Goal: Information Seeking & Learning: Learn about a topic

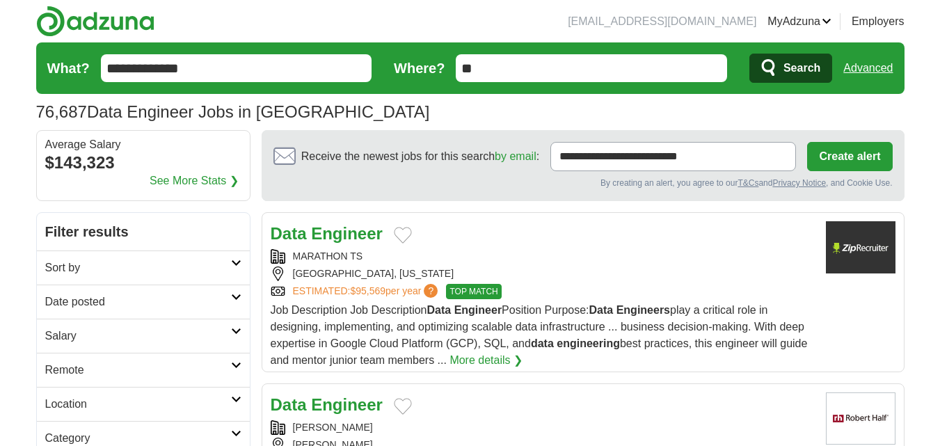
click at [219, 286] on link "Date posted" at bounding box center [143, 302] width 213 height 34
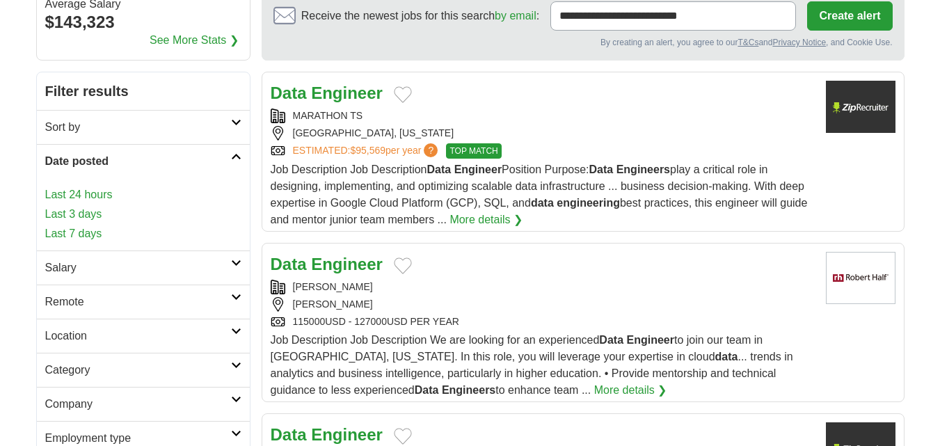
scroll to position [142, 0]
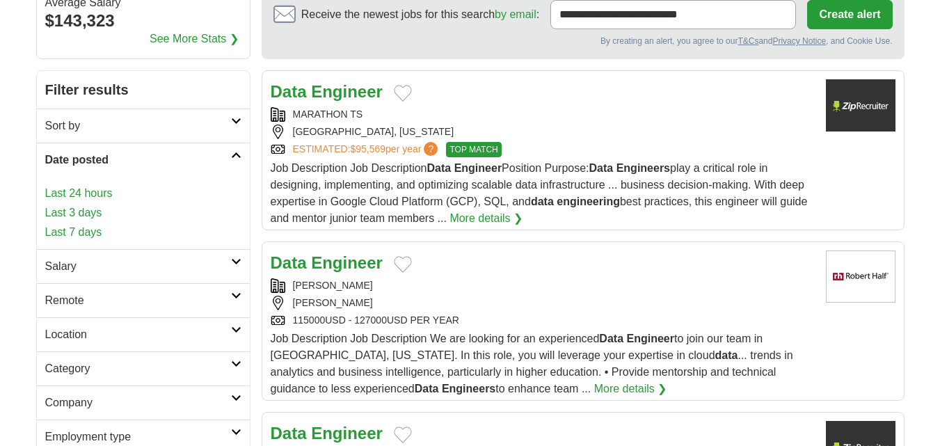
click at [102, 190] on link "Last 24 hours" at bounding box center [143, 193] width 196 height 17
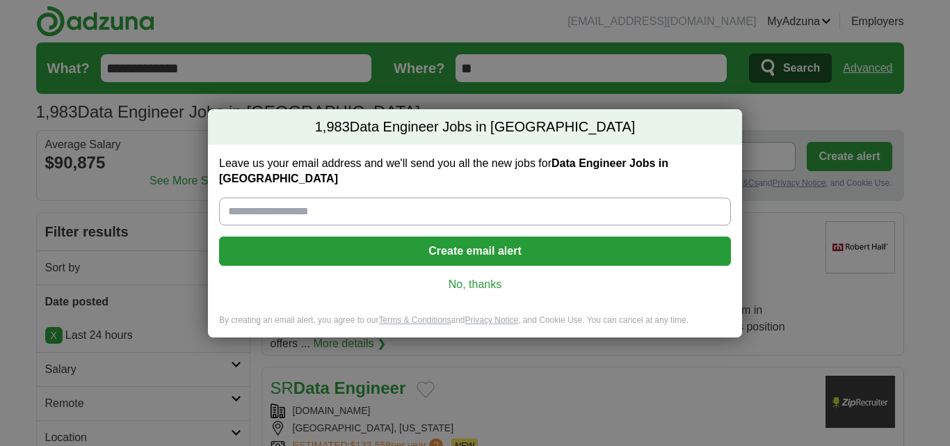
click at [481, 282] on link "No, thanks" at bounding box center [475, 284] width 490 height 15
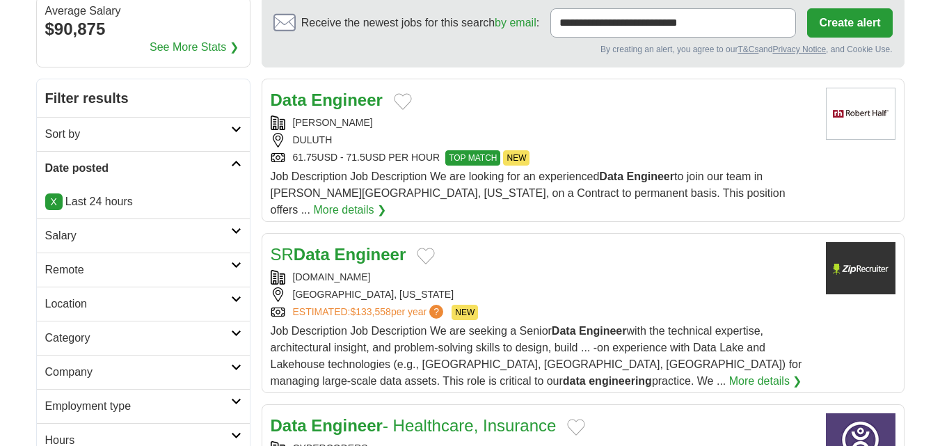
scroll to position [134, 0]
click at [144, 266] on h2 "Remote" at bounding box center [138, 269] width 186 height 17
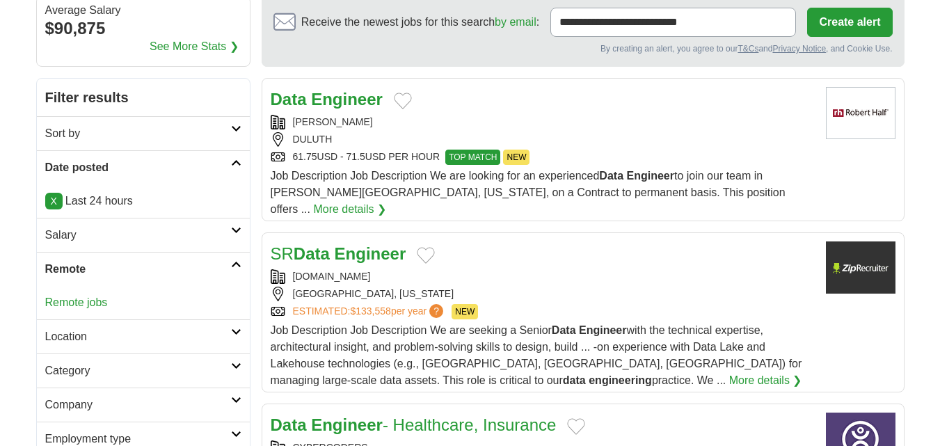
click at [82, 298] on link "Remote jobs" at bounding box center [76, 302] width 63 height 12
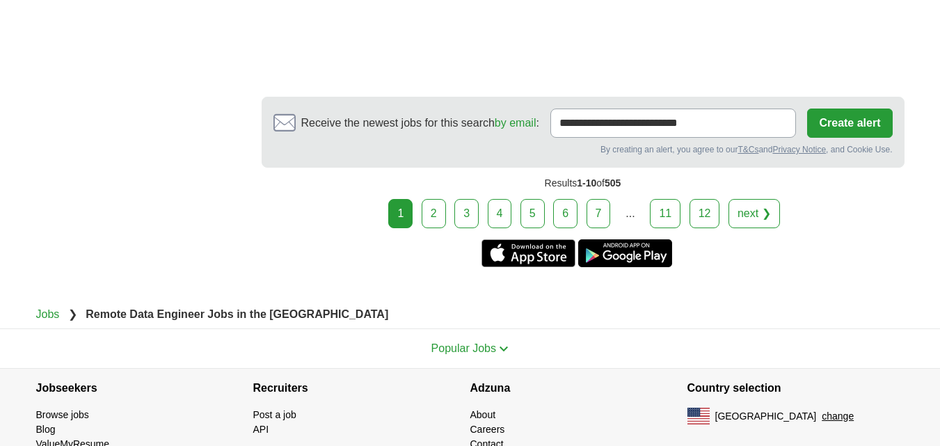
scroll to position [2683, 0]
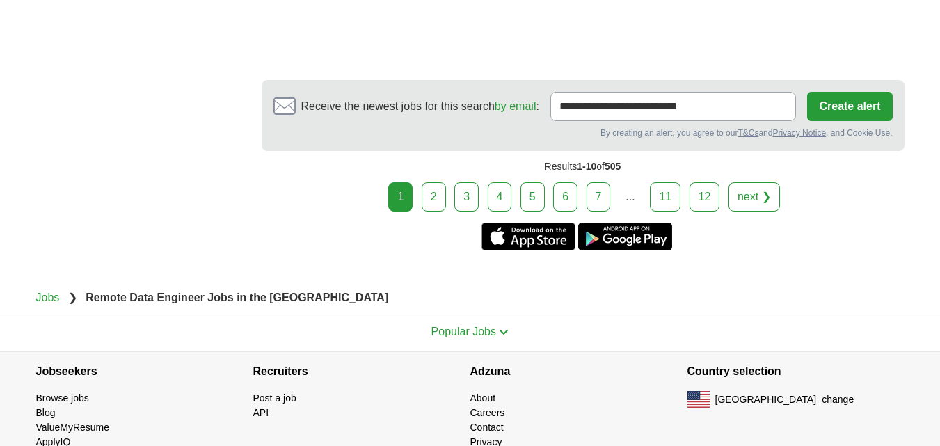
click at [443, 182] on link "2" at bounding box center [434, 196] width 24 height 29
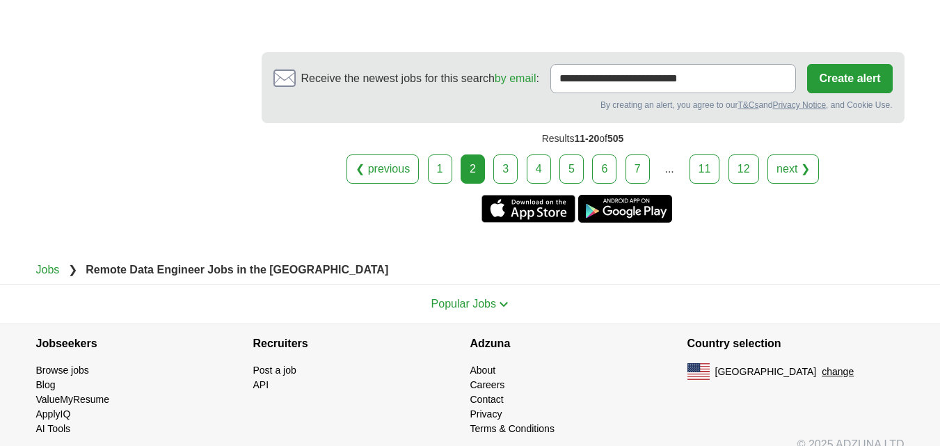
scroll to position [2513, 0]
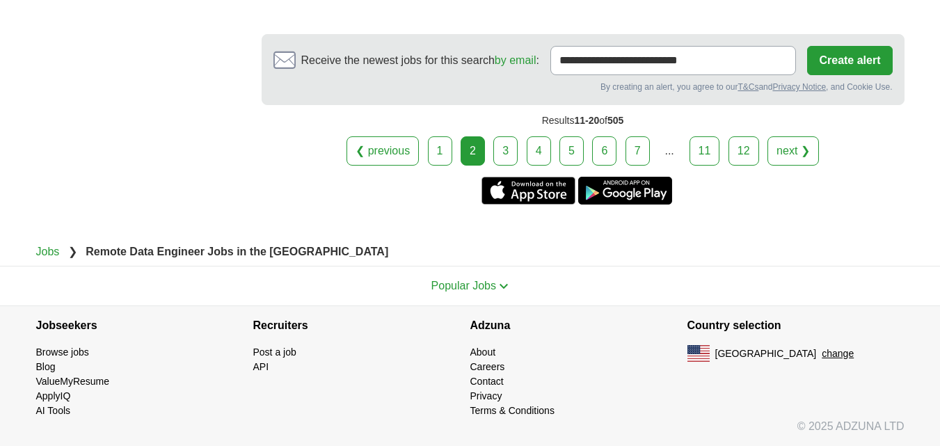
click at [498, 146] on link "3" at bounding box center [505, 150] width 24 height 29
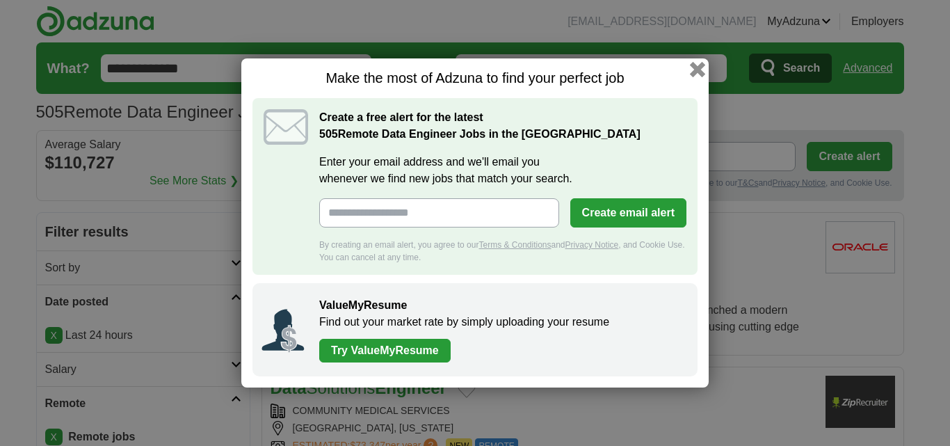
click at [701, 69] on button "button" at bounding box center [697, 69] width 15 height 15
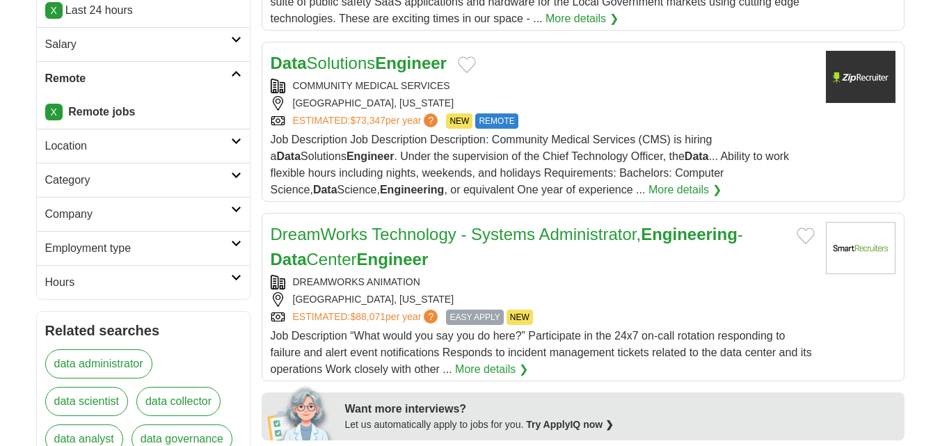
scroll to position [326, 0]
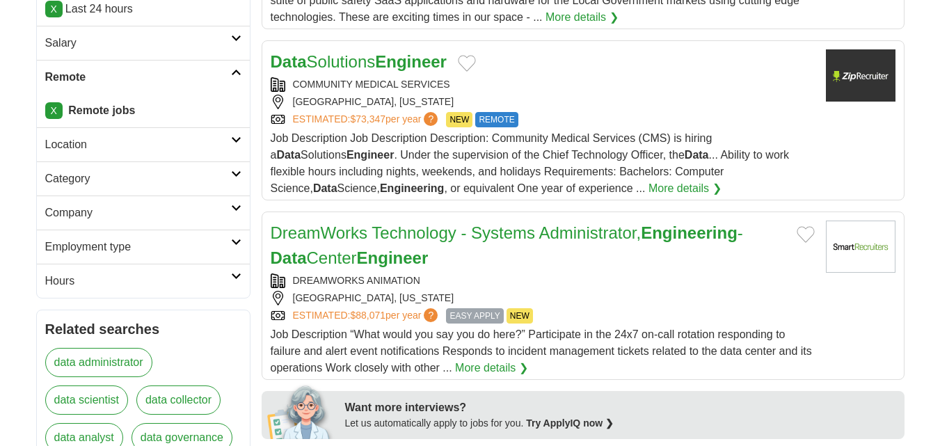
click at [164, 253] on h2 "Employment type" at bounding box center [138, 247] width 186 height 17
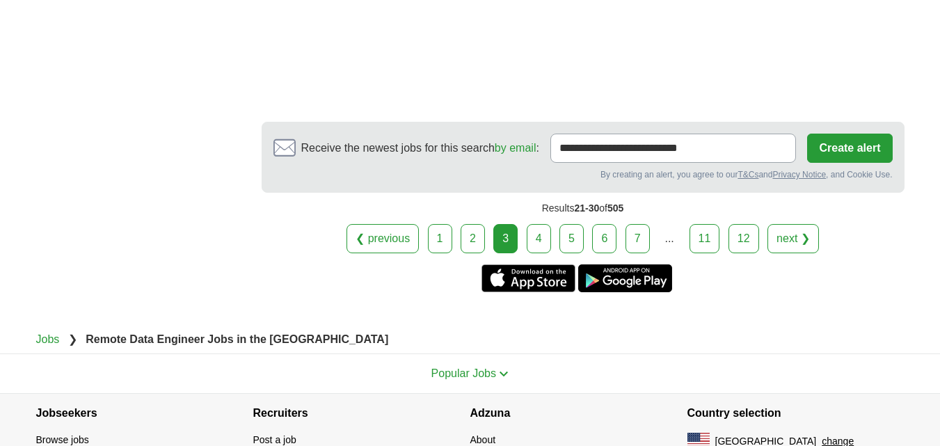
scroll to position [2476, 0]
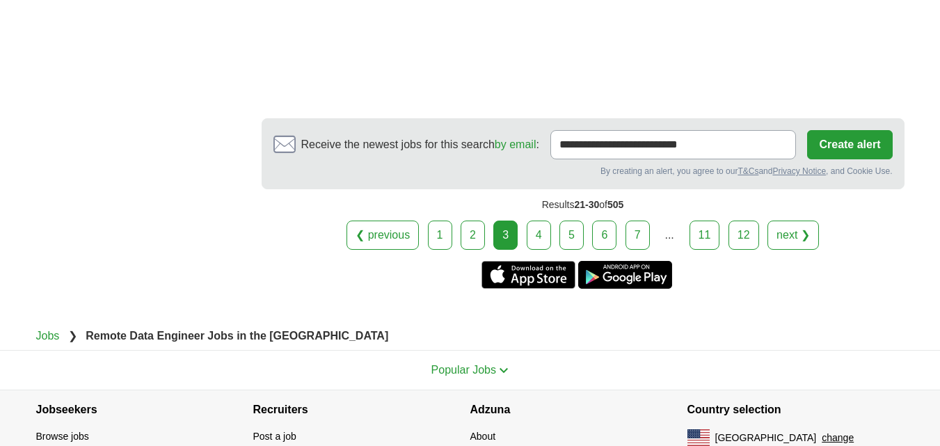
click at [547, 221] on link "4" at bounding box center [539, 235] width 24 height 29
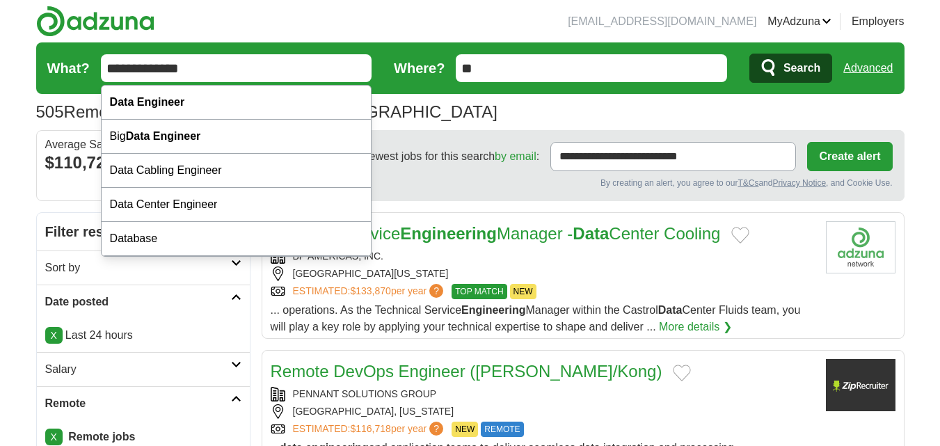
click at [109, 68] on input "**********" at bounding box center [236, 68] width 271 height 28
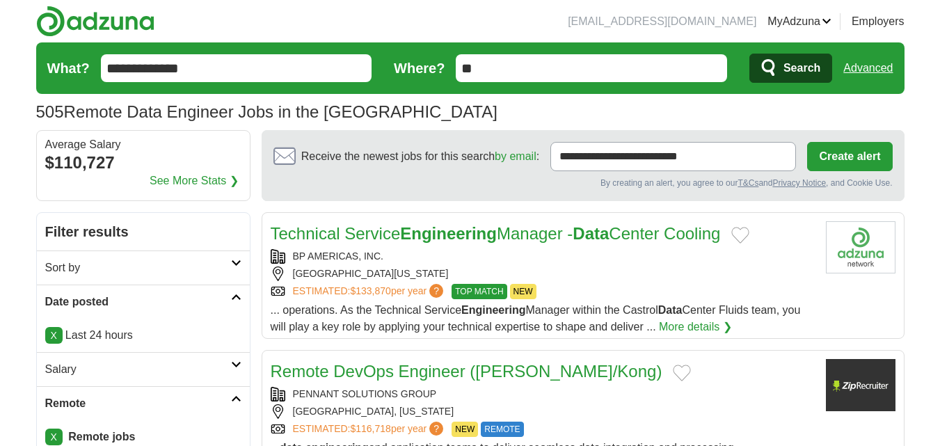
click at [787, 67] on span "Search" at bounding box center [801, 68] width 37 height 28
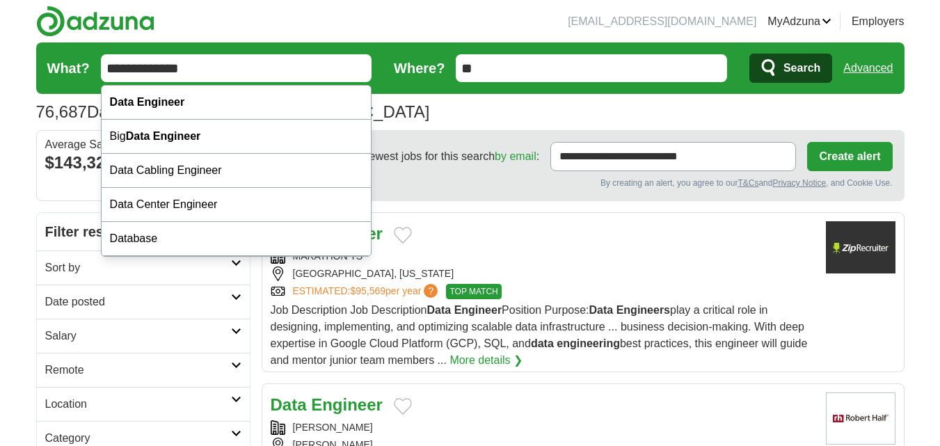
click at [221, 62] on input "**********" at bounding box center [236, 68] width 271 height 28
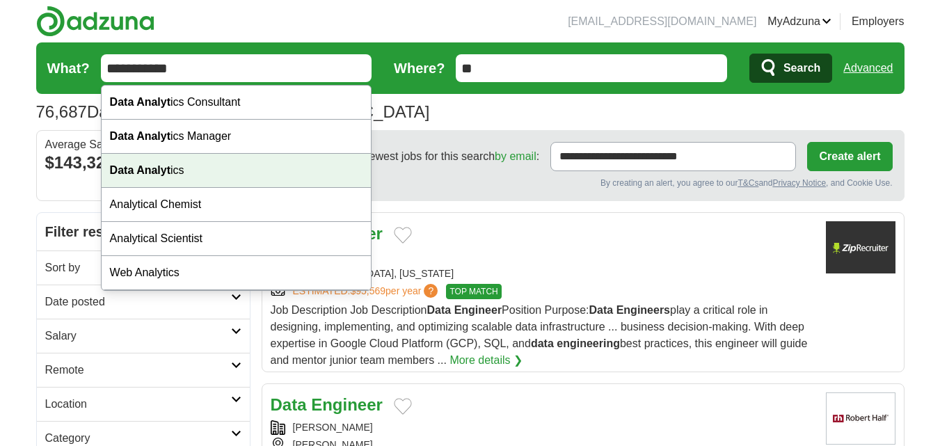
click at [269, 175] on div "Data Analyt ics" at bounding box center [237, 171] width 270 height 34
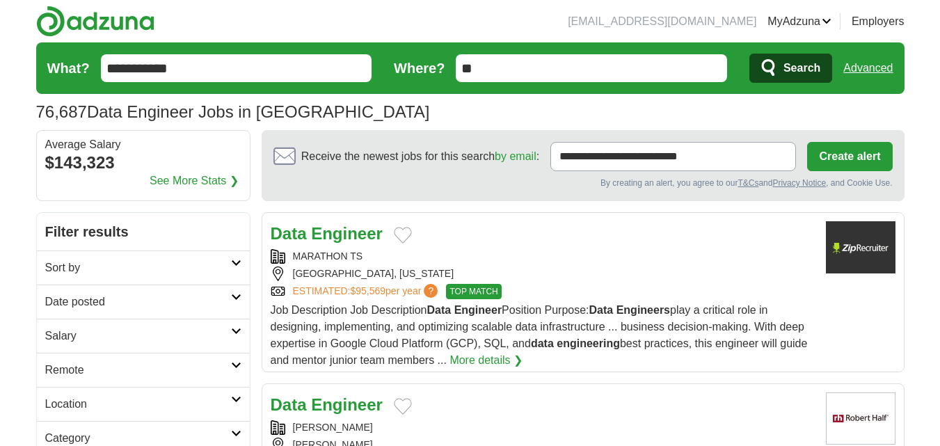
type input "**********"
click at [774, 69] on icon "submit" at bounding box center [768, 67] width 13 height 17
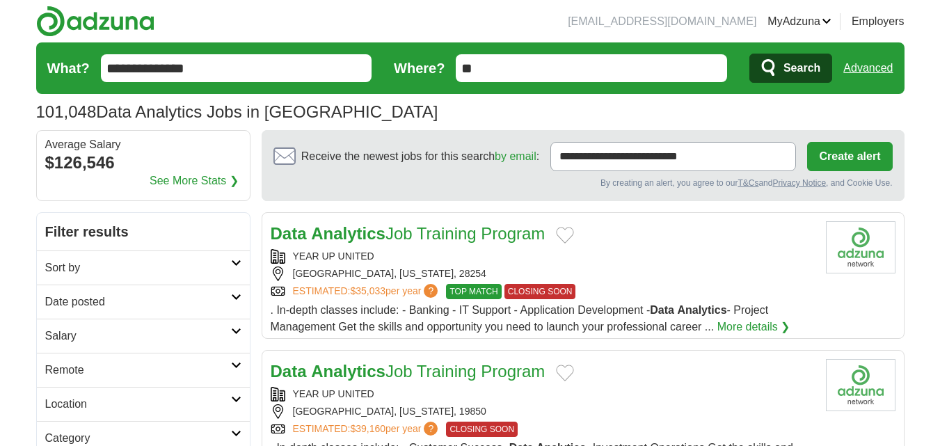
click at [96, 360] on link "Remote" at bounding box center [143, 370] width 213 height 34
click at [103, 399] on link "Remote jobs" at bounding box center [76, 403] width 63 height 12
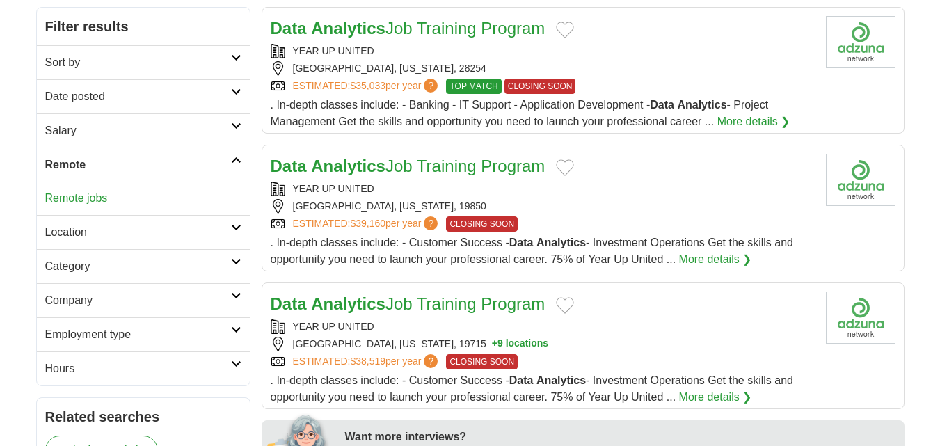
scroll to position [221, 0]
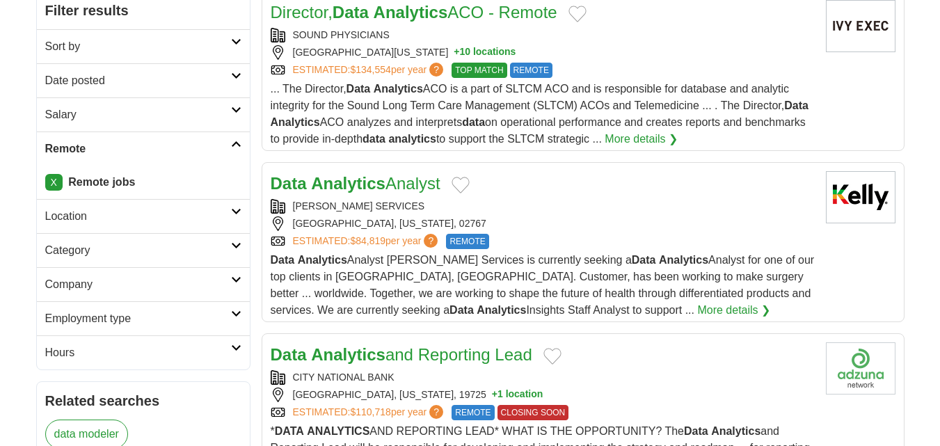
scroll to position [222, 0]
click at [148, 324] on h2 "Employment type" at bounding box center [138, 318] width 186 height 17
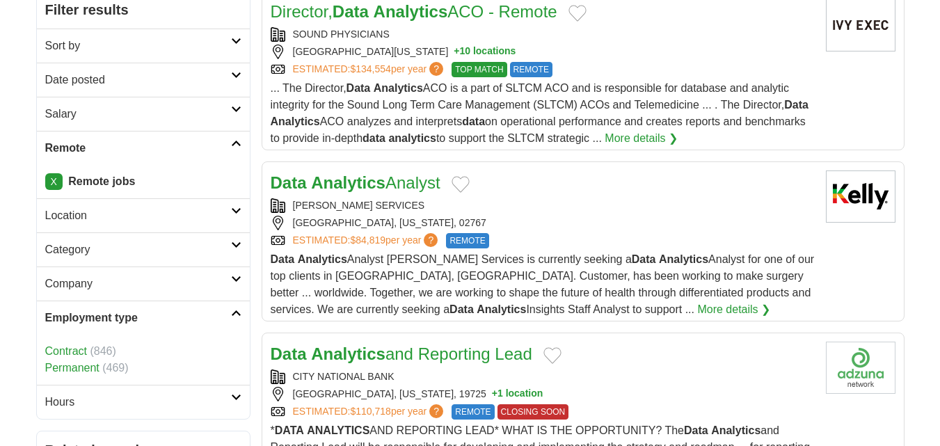
click at [63, 350] on link "Contract" at bounding box center [66, 351] width 42 height 12
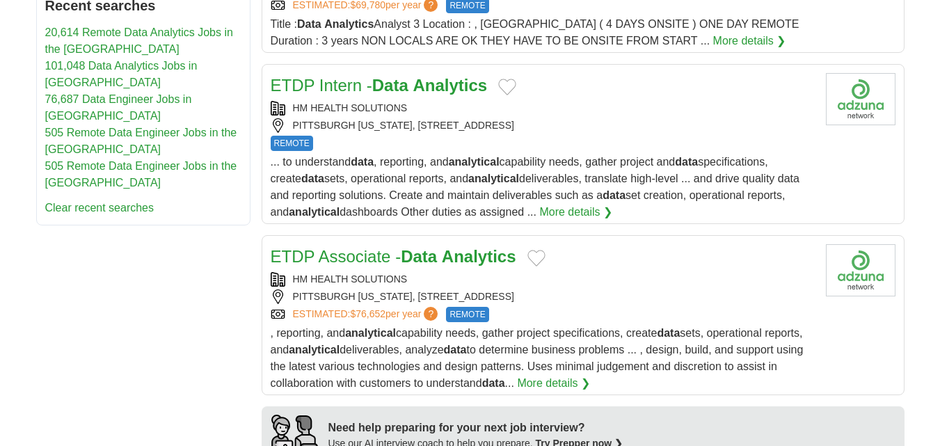
scroll to position [960, 0]
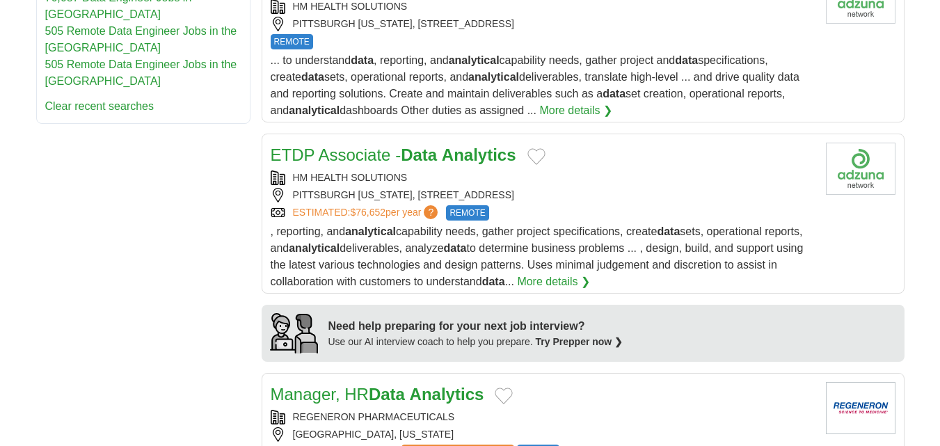
drag, startPoint x: 381, startPoint y: 221, endPoint x: 169, endPoint y: 319, distance: 233.8
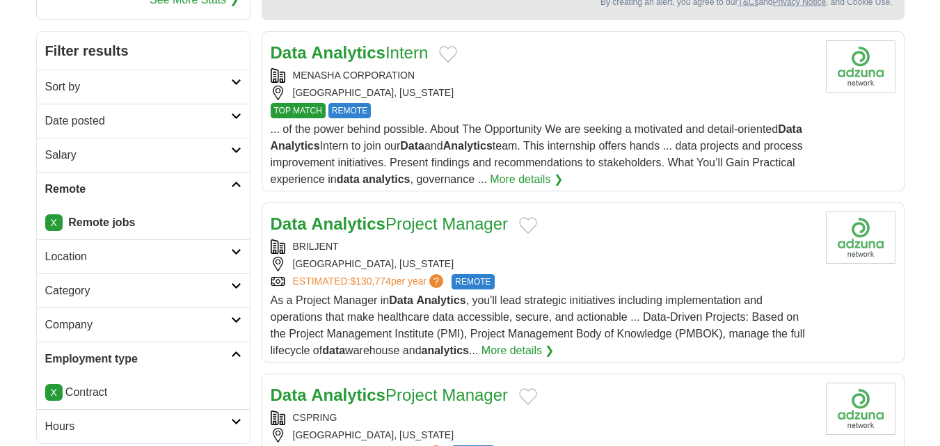
scroll to position [0, 0]
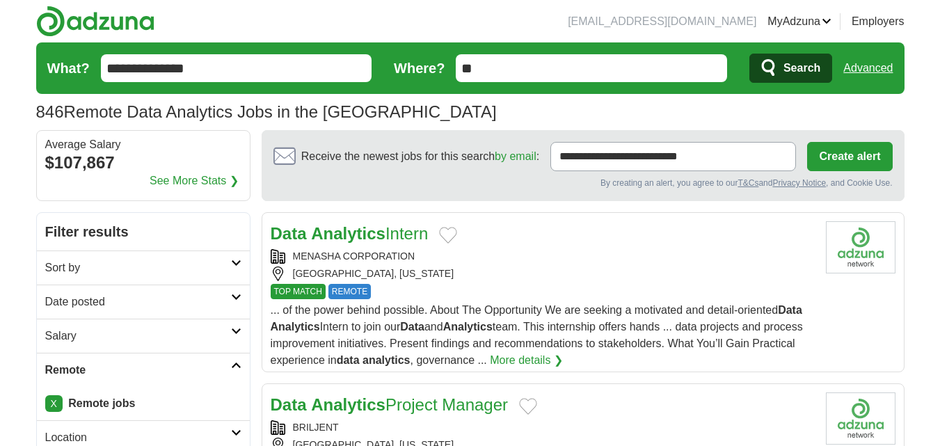
click at [212, 70] on input "**********" at bounding box center [236, 68] width 271 height 28
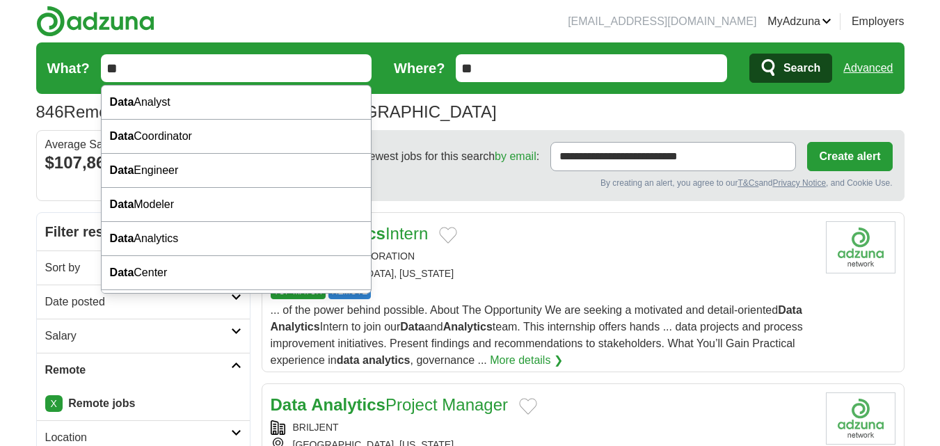
type input "*"
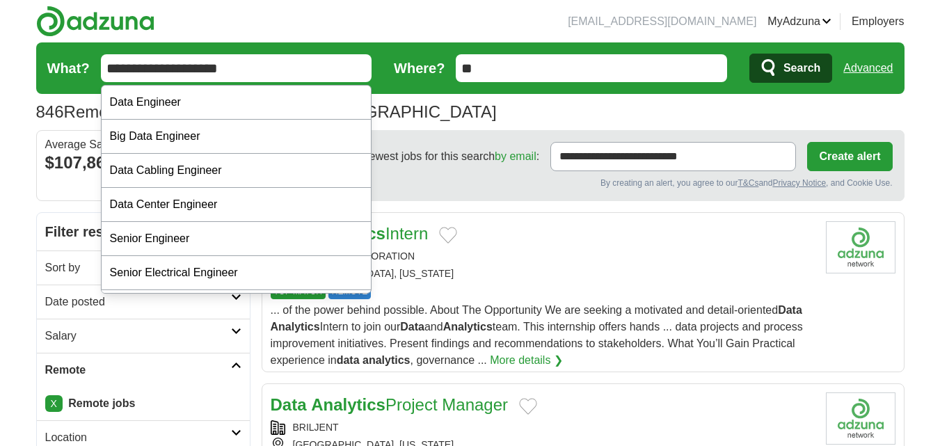
type input "**********"
click at [783, 74] on span "Search" at bounding box center [801, 68] width 37 height 28
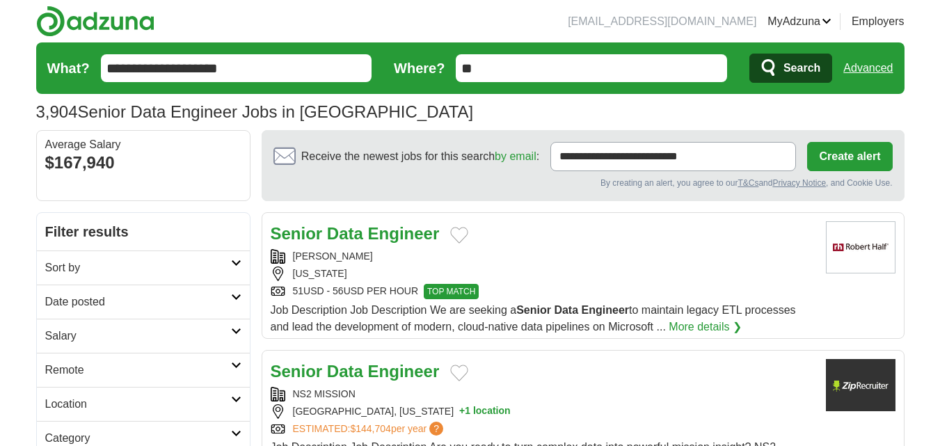
click at [200, 296] on h2 "Date posted" at bounding box center [138, 302] width 186 height 17
click at [82, 330] on link "Last 24 hours" at bounding box center [143, 335] width 196 height 17
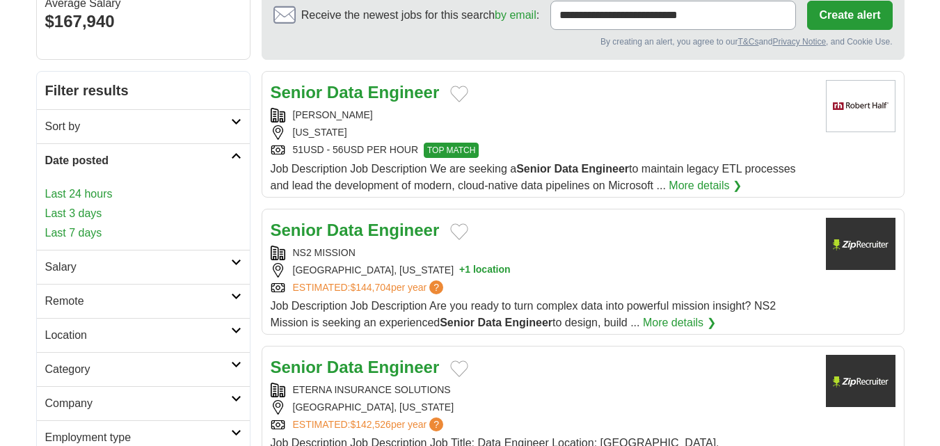
scroll to position [148, 0]
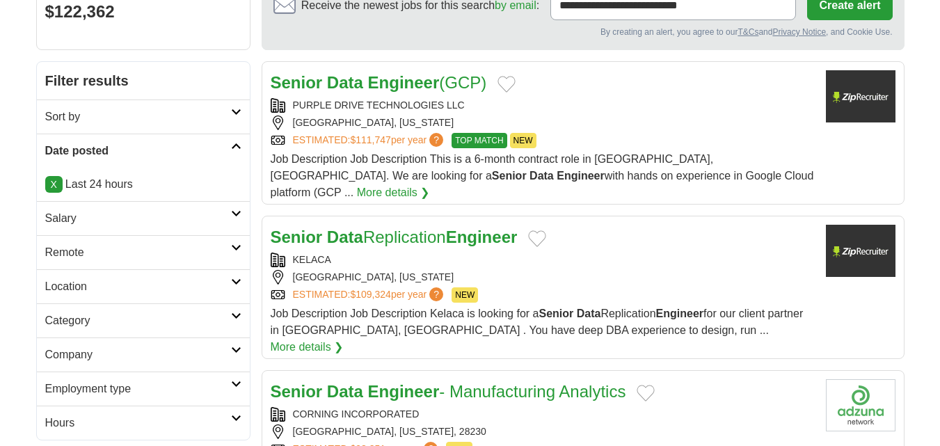
scroll to position [152, 0]
click at [136, 253] on h2 "Remote" at bounding box center [138, 252] width 186 height 17
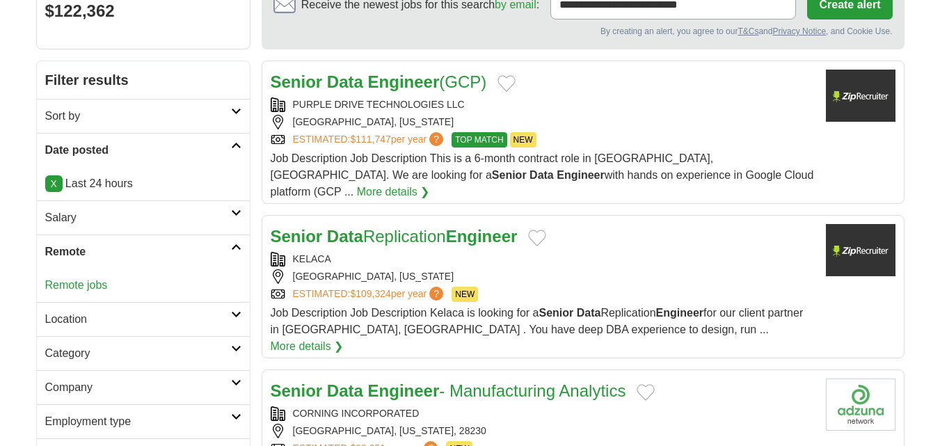
click at [72, 282] on link "Remote jobs" at bounding box center [76, 285] width 63 height 12
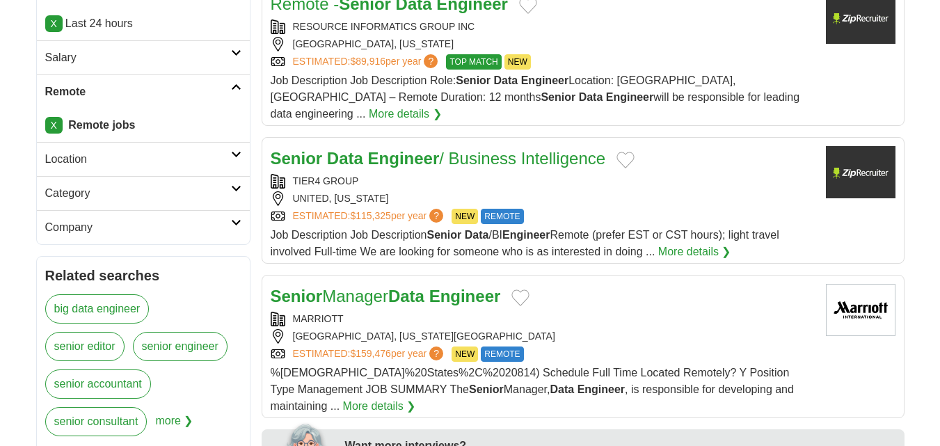
click at [134, 193] on h2 "Category" at bounding box center [138, 193] width 186 height 17
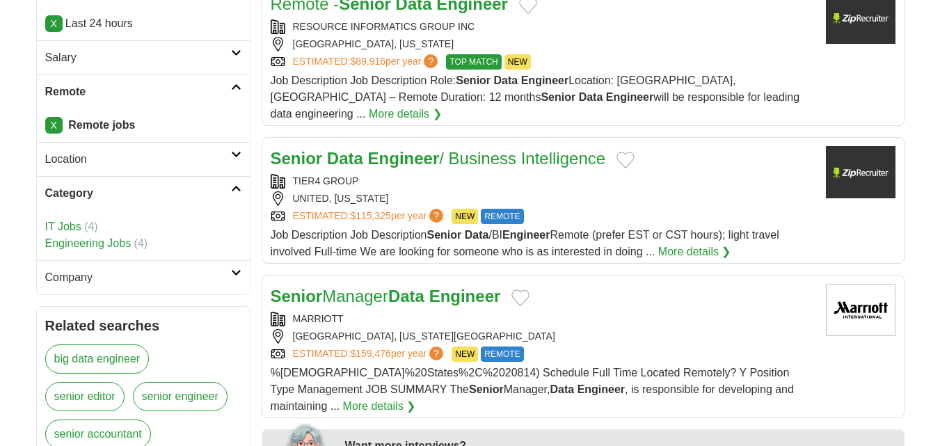
click at [105, 278] on h2 "Company" at bounding box center [138, 277] width 186 height 17
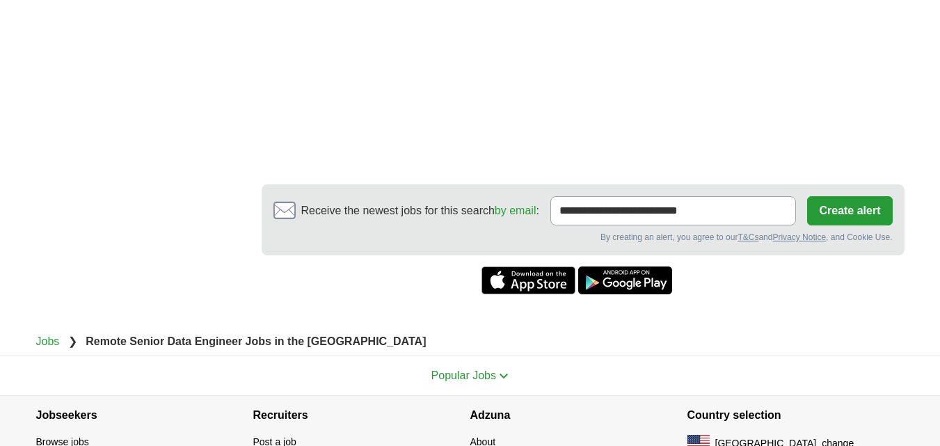
scroll to position [1861, 0]
